Goal: Find specific page/section: Find specific page/section

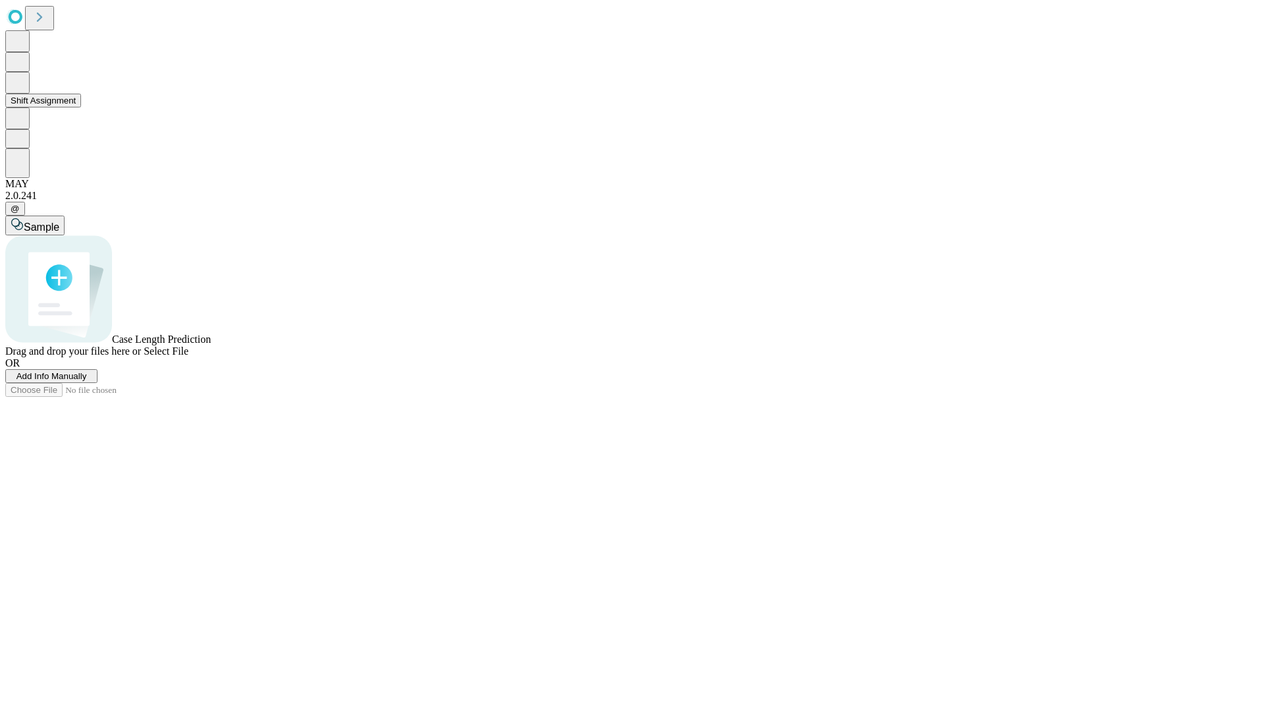
click at [81, 107] on button "Shift Assignment" at bounding box center [43, 101] width 76 height 14
